Goal: Task Accomplishment & Management: Manage account settings

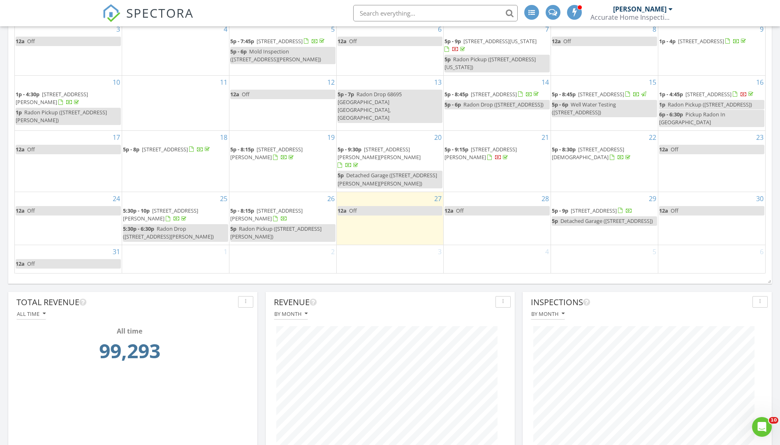
scroll to position [493, 0]
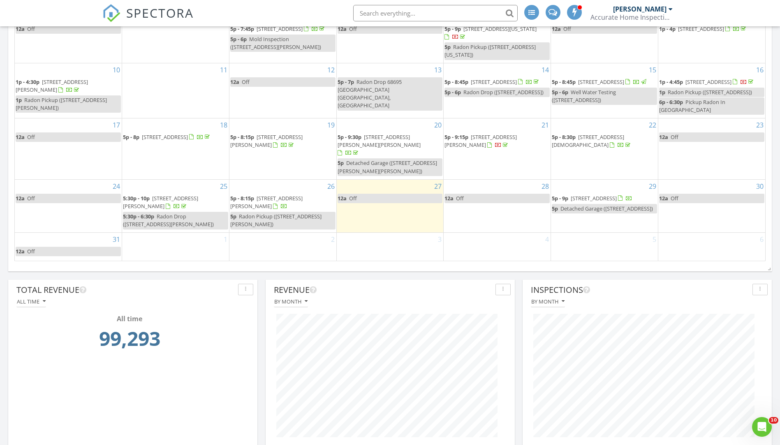
click at [198, 200] on span "1805 Lakeshore Dr, St. Joseph 49085" at bounding box center [160, 201] width 75 height 15
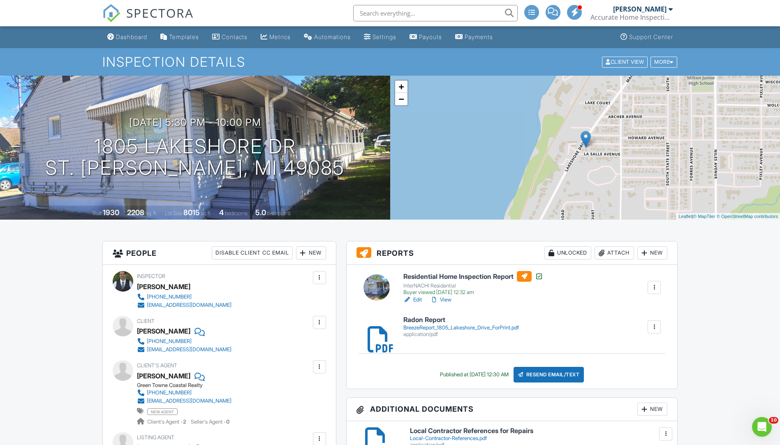
click at [413, 301] on link "Edit" at bounding box center [412, 300] width 19 height 8
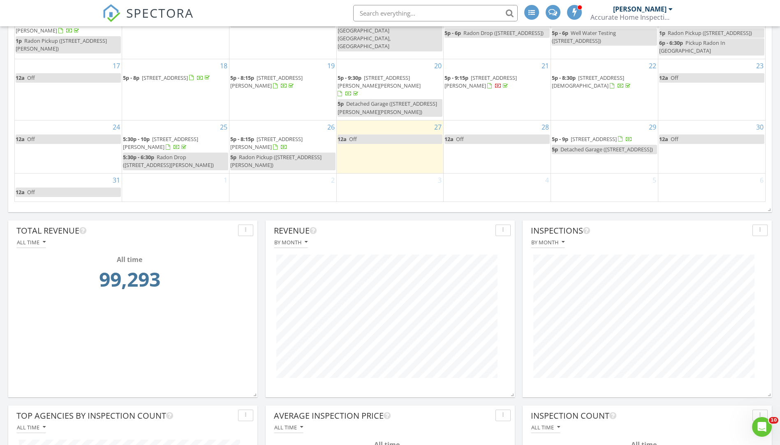
scroll to position [576, 0]
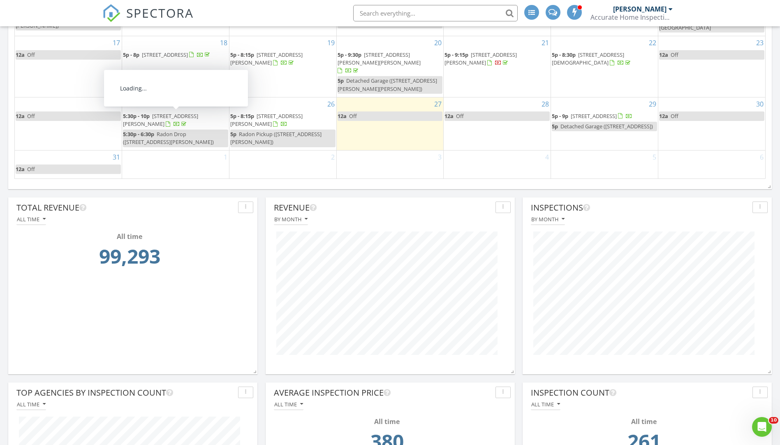
click at [193, 116] on span "1805 Lakeshore Dr, St. Joseph 49085" at bounding box center [160, 119] width 75 height 15
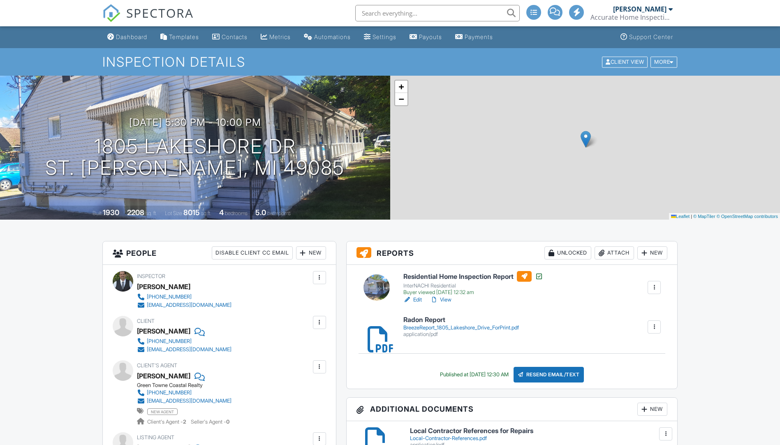
scroll to position [82, 0]
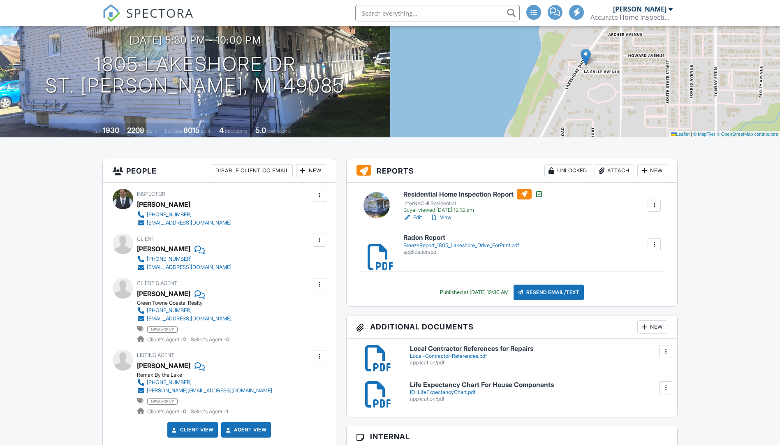
click at [446, 219] on link "View" at bounding box center [440, 217] width 21 height 8
